Goal: Task Accomplishment & Management: Manage account settings

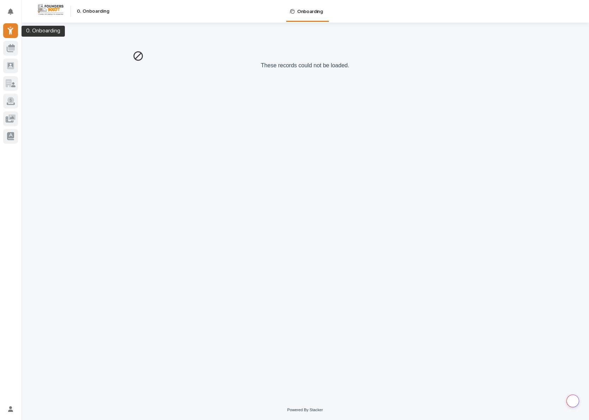
click at [8, 30] on icon at bounding box center [10, 30] width 6 height 8
drag, startPoint x: 10, startPoint y: 9, endPoint x: 50, endPoint y: 12, distance: 40.4
click at [11, 9] on icon "Notifications" at bounding box center [11, 11] width 6 height 6
click at [306, 9] on p "Onboarding" at bounding box center [310, 7] width 26 height 15
click at [13, 68] on icon at bounding box center [10, 65] width 7 height 7
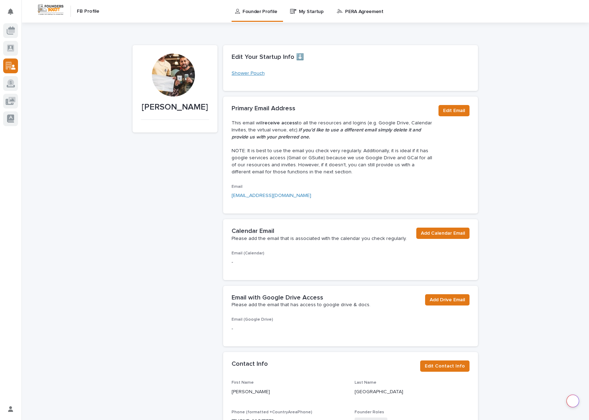
click at [255, 74] on link "Shower Pouch" at bounding box center [248, 73] width 33 height 7
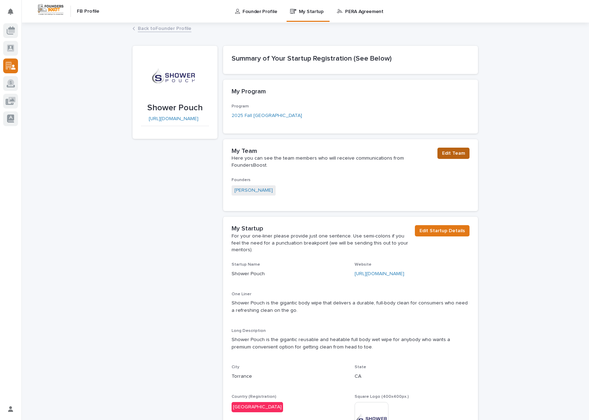
click at [447, 154] on span "Edit Team" at bounding box center [453, 153] width 23 height 7
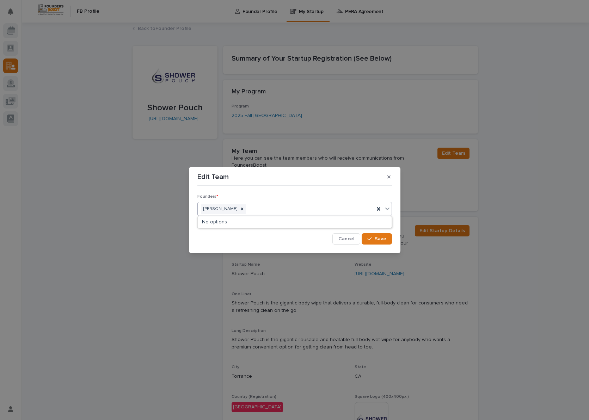
click at [286, 208] on div "[PERSON_NAME]" at bounding box center [286, 209] width 177 height 12
type input "[PERSON_NAME]"
click at [351, 236] on button "Cancel" at bounding box center [347, 238] width 28 height 11
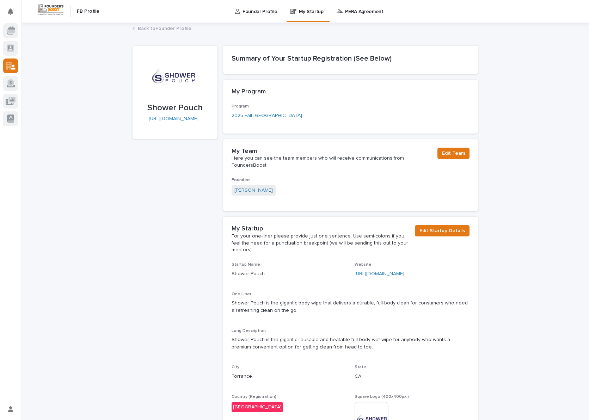
click at [312, 186] on div "[PERSON_NAME]" at bounding box center [351, 192] width 238 height 12
click at [253, 115] on link "2025 Fall [GEOGRAPHIC_DATA]" at bounding box center [267, 115] width 71 height 7
